Goal: Transaction & Acquisition: Book appointment/travel/reservation

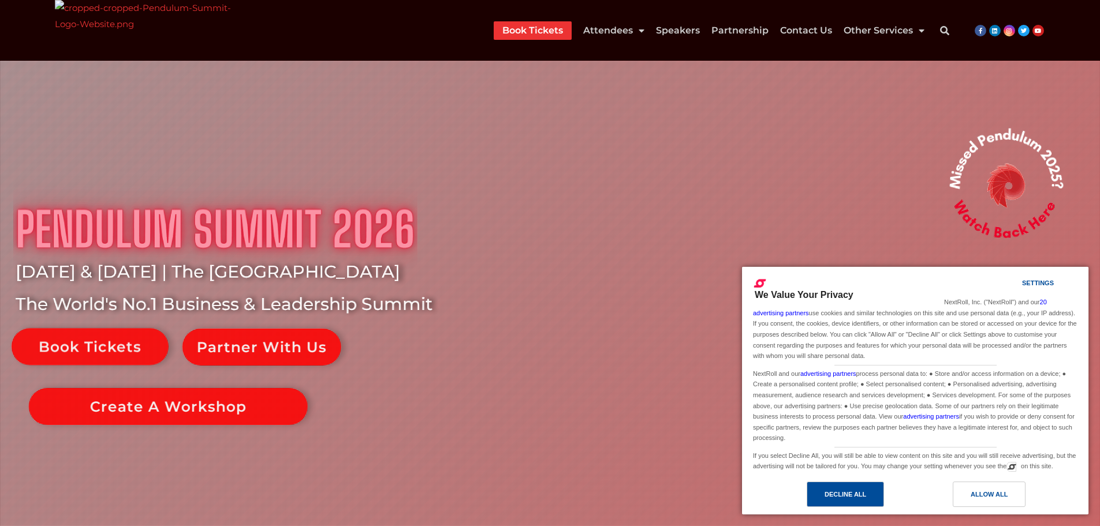
click at [866, 494] on div "Decline All" at bounding box center [846, 494] width 42 height 13
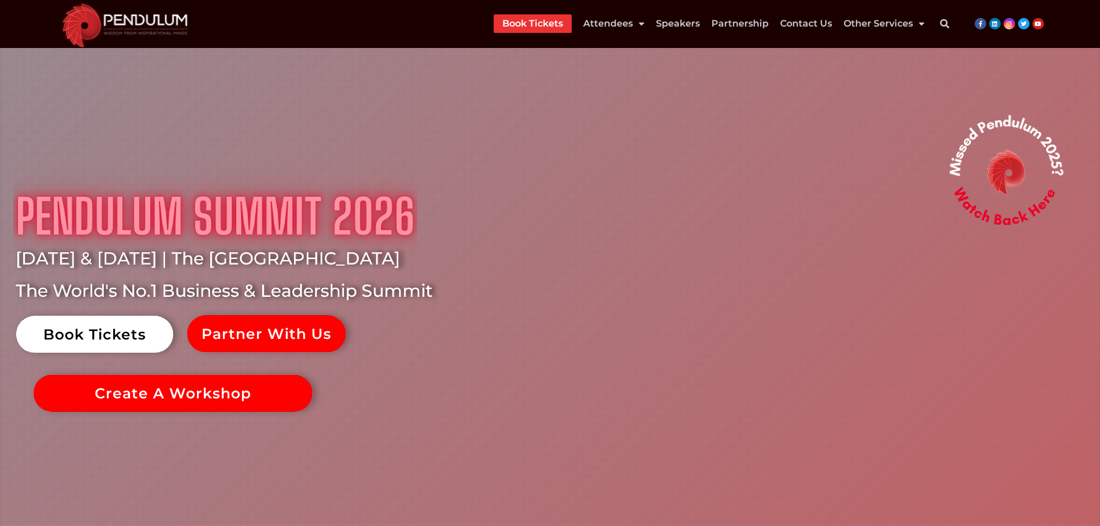
click at [131, 323] on link "Book Tickets" at bounding box center [94, 334] width 157 height 37
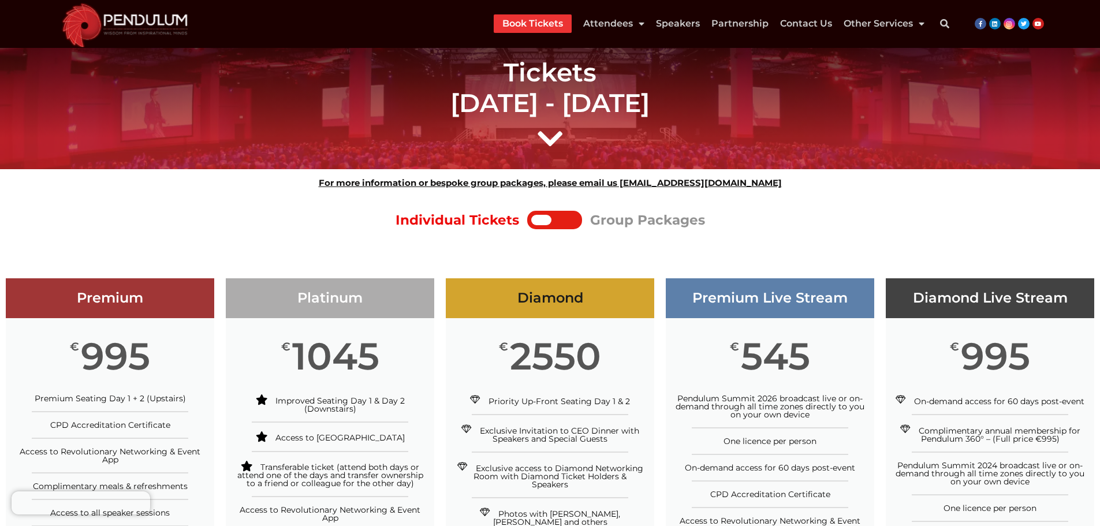
drag, startPoint x: 1107, startPoint y: 63, endPoint x: 1107, endPoint y: -25, distance: 88.4
click at [549, 217] on div at bounding box center [541, 220] width 20 height 10
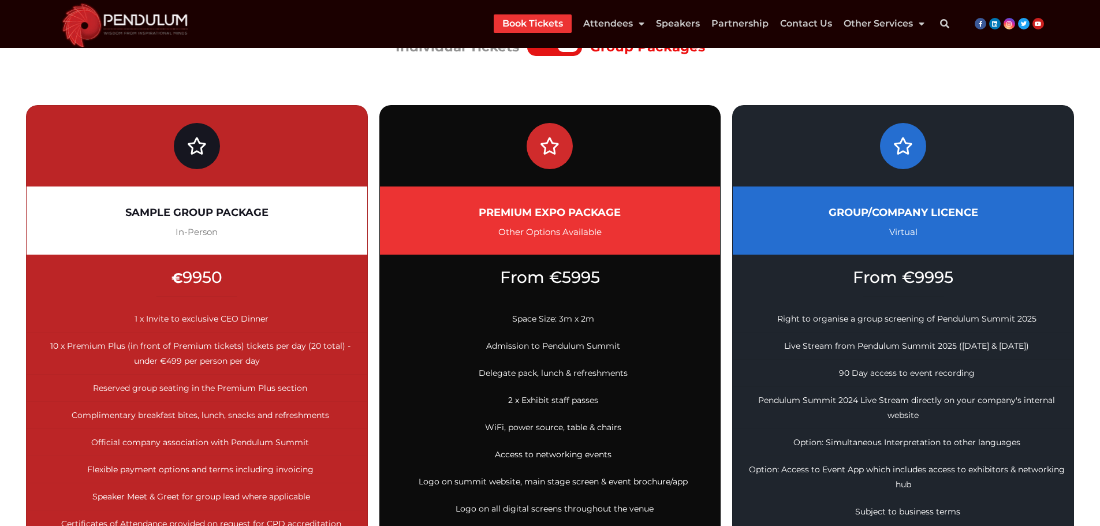
scroll to position [231, 0]
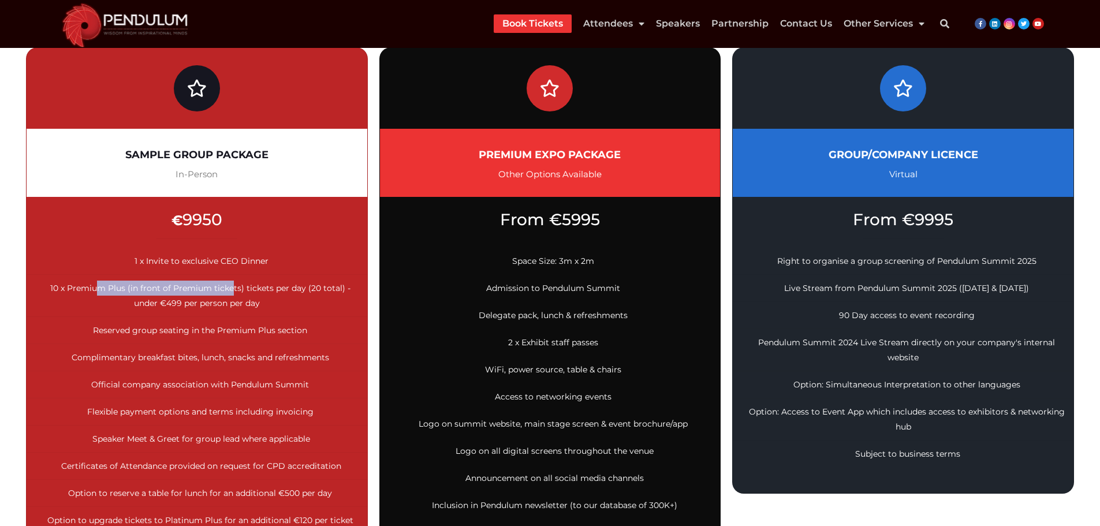
drag, startPoint x: 102, startPoint y: 289, endPoint x: 235, endPoint y: 287, distance: 132.9
click at [235, 287] on span "10 x Premium Plus (in front of Premium tickets) tickets per day (20 total) - un…" at bounding box center [200, 295] width 300 height 25
click at [263, 289] on span "10 x Premium Plus (in front of Premium tickets) tickets per day (20 total) - un…" at bounding box center [200, 295] width 300 height 25
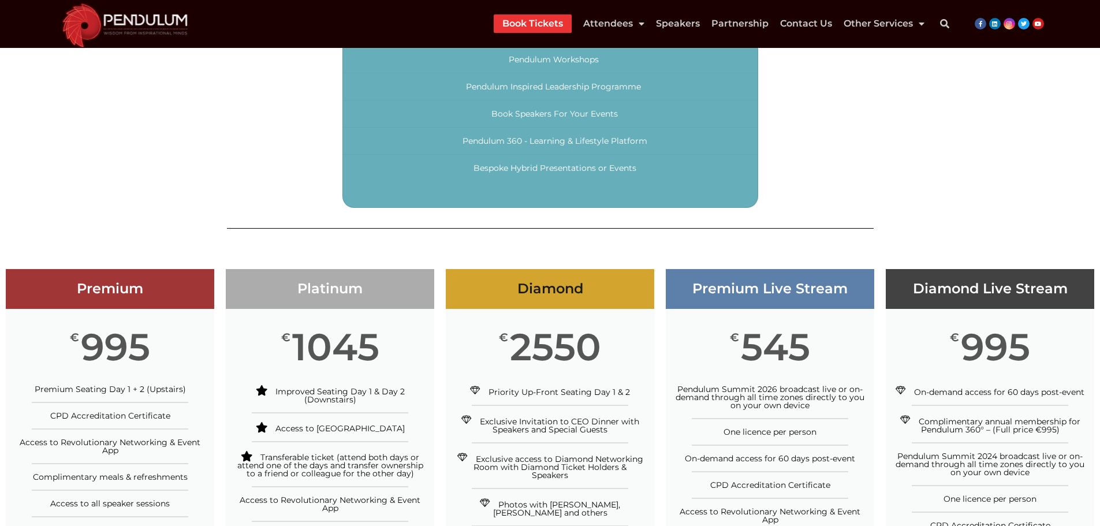
scroll to position [1271, 0]
